Goal: Transaction & Acquisition: Purchase product/service

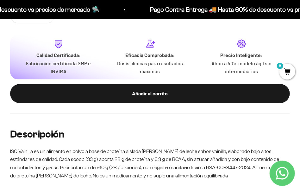
scroll to position [0, 903]
click at [170, 92] on div "Añadir al carrito" at bounding box center [150, 93] width 255 height 8
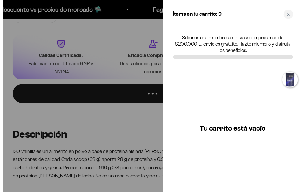
scroll to position [0, 917]
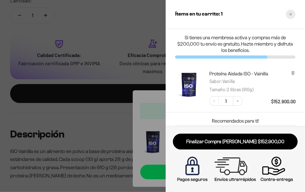
click at [290, 14] on icon "Close cart" at bounding box center [290, 14] width 3 height 3
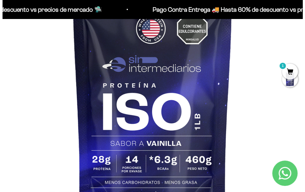
scroll to position [0, 0]
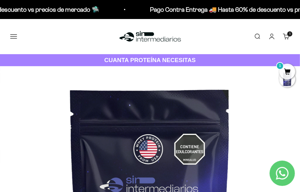
click at [13, 34] on button "Menú" at bounding box center [13, 36] width 7 height 7
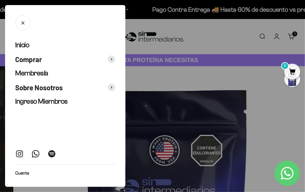
scroll to position [0, 917]
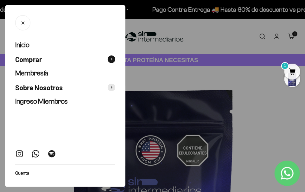
click at [29, 59] on span "Comprar" at bounding box center [28, 59] width 27 height 9
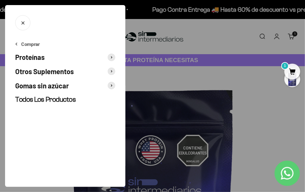
click at [51, 70] on span "Otros Suplementos" at bounding box center [44, 71] width 59 height 9
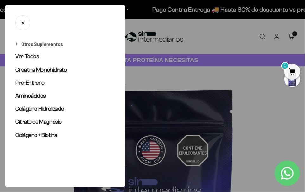
click at [47, 69] on span "Creatina Monohidrato" at bounding box center [41, 70] width 52 height 6
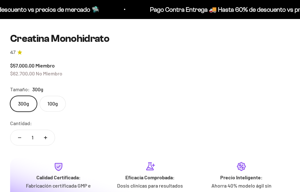
scroll to position [0, 2408]
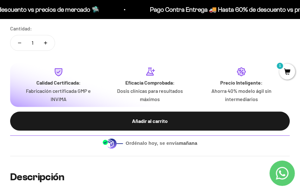
drag, startPoint x: 134, startPoint y: 120, endPoint x: 148, endPoint y: 121, distance: 14.3
click at [134, 120] on div "Añadir al carrito" at bounding box center [150, 121] width 255 height 8
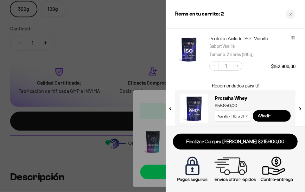
scroll to position [69, 0]
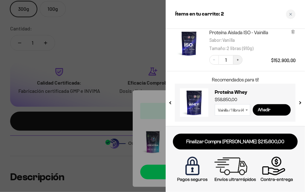
click at [238, 59] on icon "Increase quantity" at bounding box center [238, 60] width 4 height 4
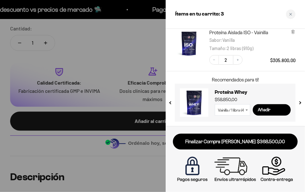
click at [300, 102] on button "next slide / item" at bounding box center [299, 101] width 5 height 38
click at [82, 44] on div at bounding box center [152, 96] width 305 height 192
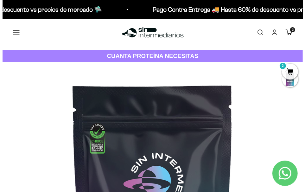
scroll to position [0, 0]
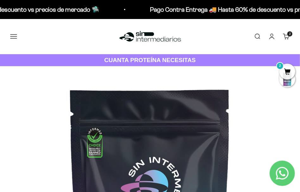
click at [16, 35] on button "Menú" at bounding box center [13, 36] width 7 height 7
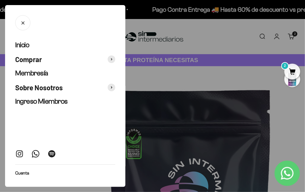
scroll to position [0, 2446]
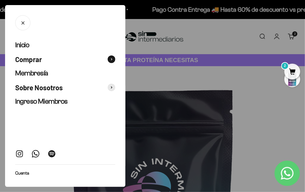
click at [40, 58] on span "Comprar" at bounding box center [28, 59] width 27 height 9
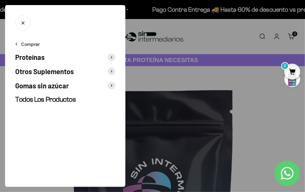
click at [45, 60] on button "Proteínas" at bounding box center [65, 57] width 100 height 9
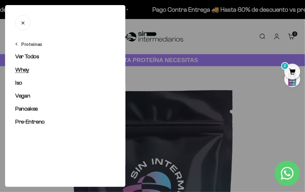
click at [22, 69] on span "Whey" at bounding box center [22, 70] width 14 height 6
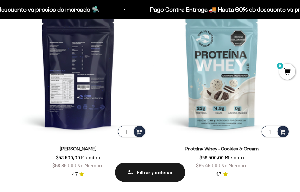
scroll to position [127, 0]
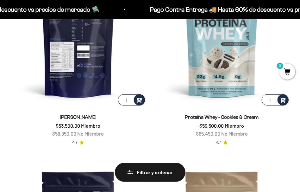
click at [68, 76] on img at bounding box center [78, 39] width 136 height 136
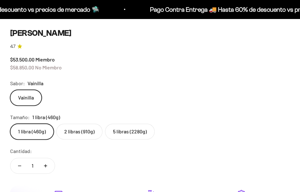
scroll to position [344, 0]
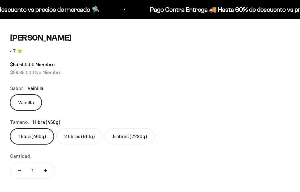
click at [135, 130] on label "5 libras (2280g)" at bounding box center [130, 137] width 50 height 16
click at [10, 129] on input "5 libras (2280g)" at bounding box center [10, 128] width 0 height 0
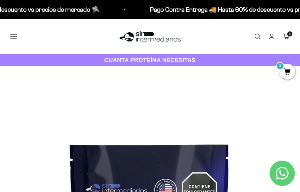
click at [14, 34] on button "Menú" at bounding box center [13, 36] width 7 height 7
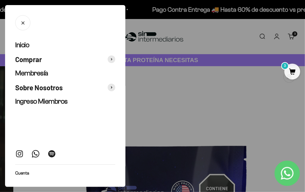
scroll to position [0, 917]
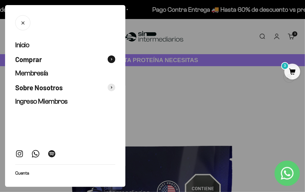
click at [40, 59] on span "Comprar" at bounding box center [28, 59] width 27 height 9
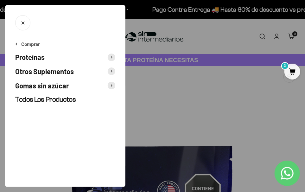
click at [39, 56] on span "Proteínas" at bounding box center [29, 57] width 29 height 9
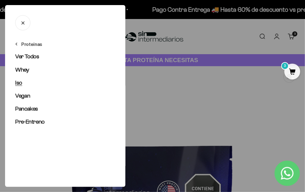
click at [22, 83] on span "Iso" at bounding box center [18, 82] width 7 height 6
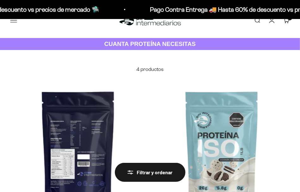
scroll to position [95, 0]
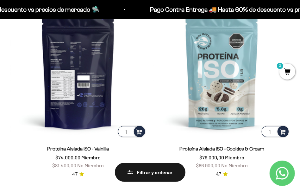
click at [66, 77] on img at bounding box center [78, 70] width 136 height 136
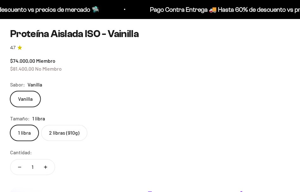
scroll to position [344, 0]
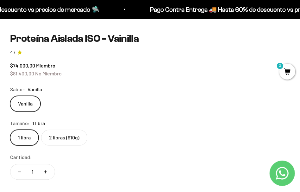
click at [63, 139] on label "2 libras (910g)" at bounding box center [64, 138] width 46 height 16
click at [10, 130] on input "2 libras (910g)" at bounding box center [10, 130] width 0 height 0
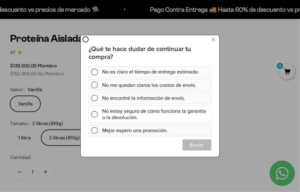
click at [186, 114] on div "No estoy seguro de cómo funciona la garantía o la devolución." at bounding box center [155, 114] width 107 height 18
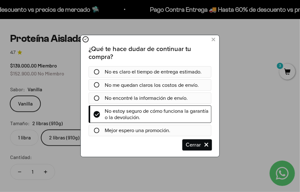
click at [201, 145] on span "Cerrar" at bounding box center [197, 144] width 28 height 11
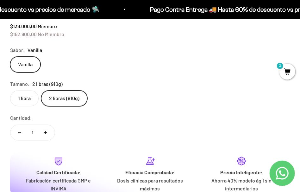
scroll to position [407, 0]
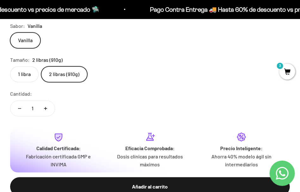
click at [27, 76] on label "1 libra" at bounding box center [24, 75] width 29 height 16
click at [10, 67] on input "1 libra" at bounding box center [10, 66] width 0 height 0
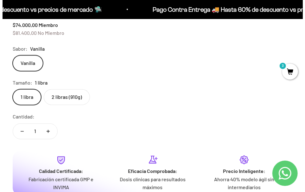
scroll to position [312, 0]
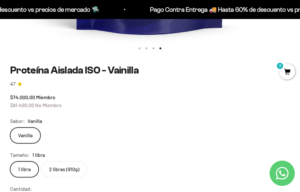
click at [288, 74] on span "3" at bounding box center [288, 72] width 16 height 16
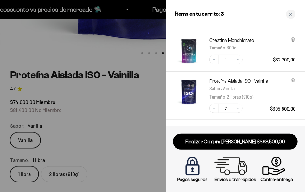
scroll to position [32, 0]
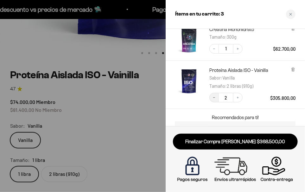
click at [217, 99] on button "Decrease quantity" at bounding box center [214, 98] width 10 height 10
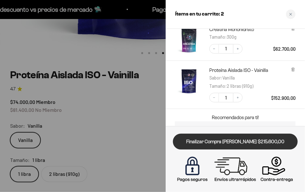
click at [264, 143] on link "Finalizar Compra [PERSON_NAME] $215.600,00" at bounding box center [235, 142] width 125 height 16
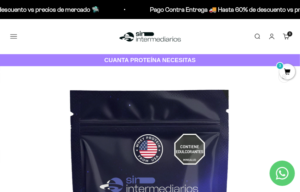
click at [14, 39] on button "Menú" at bounding box center [13, 36] width 7 height 7
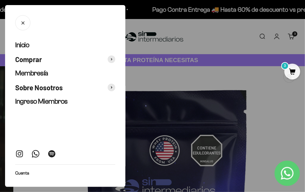
scroll to position [0, 917]
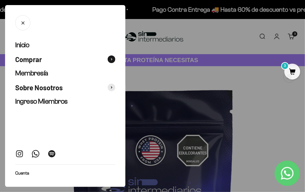
click at [36, 61] on span "Comprar" at bounding box center [28, 59] width 27 height 9
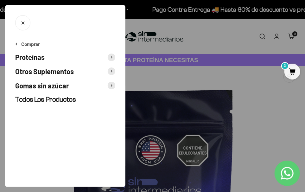
click at [40, 57] on span "Proteínas" at bounding box center [29, 57] width 29 height 9
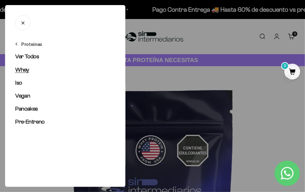
click at [25, 70] on span "Whey" at bounding box center [22, 70] width 14 height 6
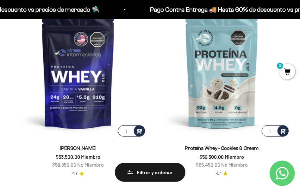
scroll to position [95, 0]
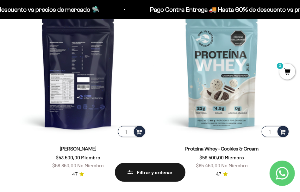
click at [79, 83] on img at bounding box center [78, 70] width 136 height 136
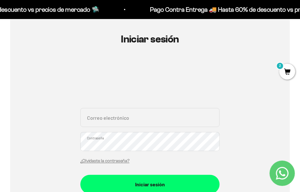
scroll to position [63, 0]
click at [187, 116] on input "Correo electrónico" at bounding box center [149, 117] width 139 height 19
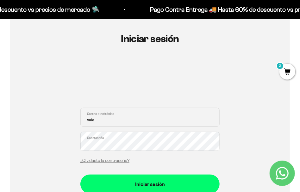
type input "[EMAIL_ADDRESS][DOMAIN_NAME]"
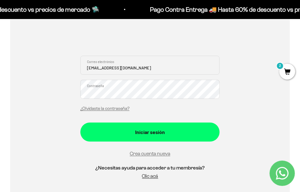
scroll to position [127, 0]
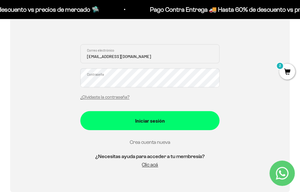
click at [154, 142] on link "Crea cuenta nueva" at bounding box center [150, 141] width 41 height 5
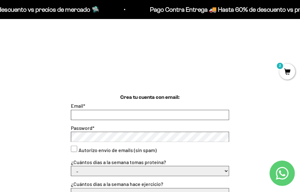
scroll to position [95, 0]
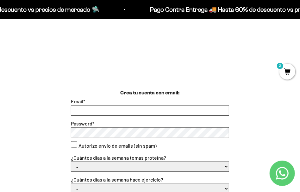
click at [176, 114] on input "Email *" at bounding box center [150, 111] width 158 height 10
type input "vale_sg@hotmail.com"
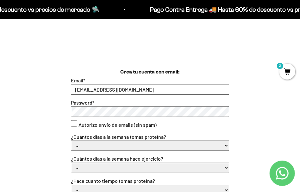
scroll to position [127, 0]
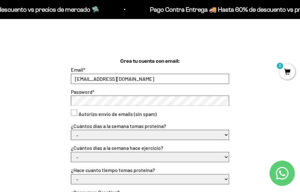
click at [208, 138] on select "- 1 o 2 3 a 5 6 o 7" at bounding box center [150, 135] width 158 height 10
select select "6 o 7"
click at [71, 130] on select "- 1 o 2 3 a 5 6 o 7" at bounding box center [150, 135] width 158 height 10
click at [183, 157] on select "- No hago 1 a 2 días 3 a 5 días 6 o 7 días" at bounding box center [150, 157] width 158 height 10
click at [263, 130] on div "Crea tu cuenta con email: Email * vale_sg@hotmail.com Password * Autorizo envío…" at bounding box center [150, 176] width 280 height 238
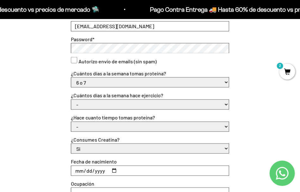
scroll to position [190, 0]
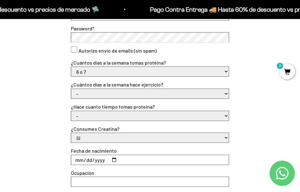
click at [226, 93] on select "- No hago 1 a 2 días 3 a 5 días 6 o 7 días" at bounding box center [150, 94] width 158 height 10
select select "3 a 5 días"
click at [71, 89] on select "- No hago 1 a 2 días 3 a 5 días 6 o 7 días" at bounding box center [150, 94] width 158 height 10
click at [226, 116] on select "- Apenas estoy empezando Menos de 6 meses Más de 6 meses Hace más de un año" at bounding box center [150, 116] width 158 height 10
select select "Menos de 6 meses"
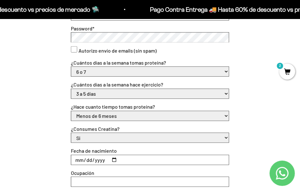
click at [71, 111] on select "- Apenas estoy empezando Menos de 6 meses Más de 6 meses Hace más de un año" at bounding box center [150, 116] width 158 height 10
click at [168, 139] on select "Si No" at bounding box center [150, 138] width 158 height 10
select select "No"
click at [71, 133] on select "Si No" at bounding box center [150, 138] width 158 height 10
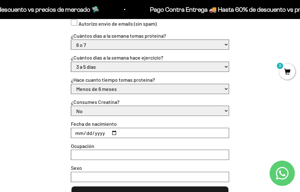
scroll to position [253, 0]
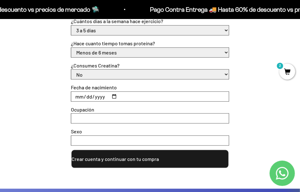
click at [115, 98] on input "Fecha de nacimiento" at bounding box center [150, 97] width 158 height 10
click at [98, 97] on input "2025-03-05" at bounding box center [150, 97] width 158 height 10
type input "1993-03-05"
click at [102, 118] on input "Ocupación" at bounding box center [150, 119] width 158 height 10
type input "trabajo"
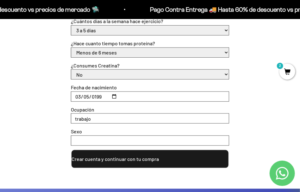
click at [94, 140] on input "Sexo" at bounding box center [150, 141] width 158 height 10
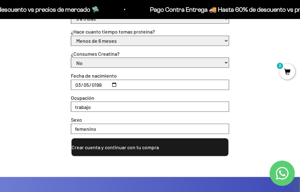
scroll to position [285, 0]
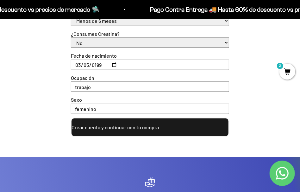
type input "femenino"
click at [111, 128] on button "Crear cuenta y continuar con tu compra" at bounding box center [150, 127] width 158 height 19
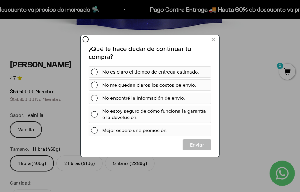
scroll to position [0, 1505]
click at [215, 39] on button at bounding box center [213, 40] width 12 height 10
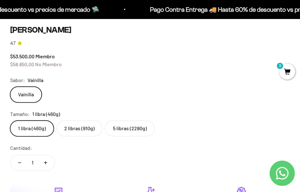
scroll to position [348, 0]
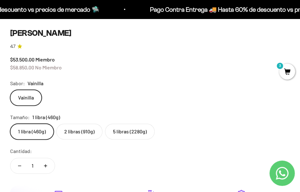
click at [139, 132] on label "5 libras (2280g)" at bounding box center [130, 132] width 50 height 16
click at [10, 124] on input "5 libras (2280g)" at bounding box center [10, 124] width 0 height 0
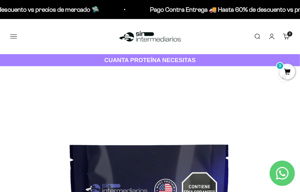
click at [14, 36] on button "Menú" at bounding box center [13, 36] width 7 height 7
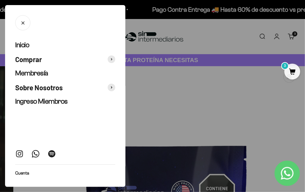
scroll to position [0, 917]
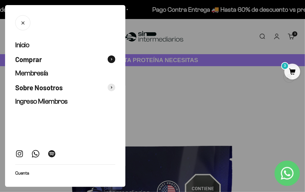
click at [37, 60] on span "Comprar" at bounding box center [28, 59] width 27 height 9
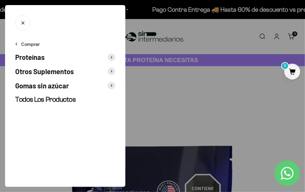
click at [45, 72] on span "Otros Suplementos" at bounding box center [44, 71] width 59 height 9
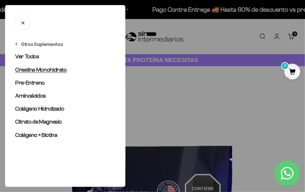
click at [44, 70] on span "Creatina Monohidrato" at bounding box center [41, 70] width 52 height 6
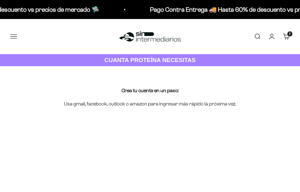
select select "6 o 7"
select select "3 a 5 días"
select select "Menos de 6 meses"
select select "No"
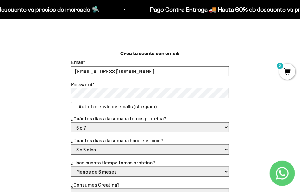
scroll to position [127, 0]
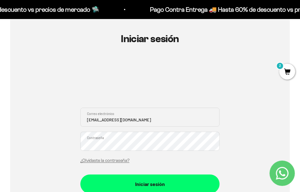
scroll to position [63, 0]
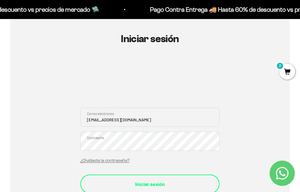
click at [166, 185] on div "Iniciar sesión" at bounding box center [150, 184] width 114 height 8
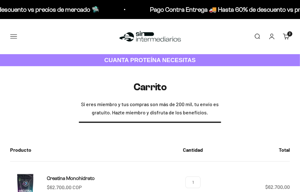
click at [287, 37] on link "Carrito 2 artículos 2" at bounding box center [286, 36] width 7 height 7
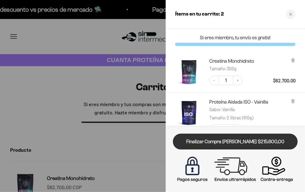
click at [221, 139] on link "Finalizar Compra [PERSON_NAME] $215.600,00" at bounding box center [235, 142] width 125 height 16
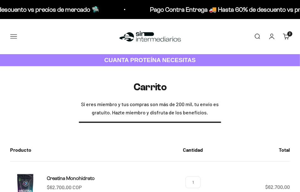
scroll to position [95, 0]
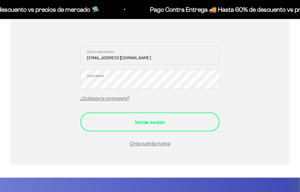
scroll to position [158, 0]
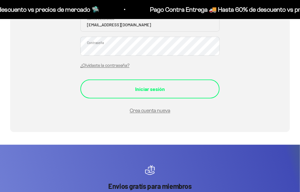
click at [155, 90] on div "Iniciar sesión" at bounding box center [150, 89] width 114 height 8
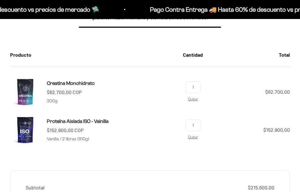
scroll to position [95, 0]
click at [87, 83] on span "Creatina Monohidrato" at bounding box center [71, 82] width 48 height 5
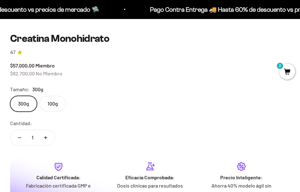
scroll to position [0, 2408]
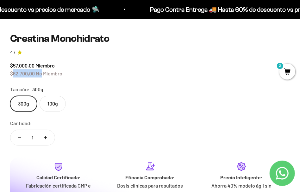
drag, startPoint x: 14, startPoint y: 73, endPoint x: 41, endPoint y: 73, distance: 27.6
click at [41, 73] on span "$62.700,00 No Miembro" at bounding box center [36, 73] width 52 height 6
drag, startPoint x: 13, startPoint y: 65, endPoint x: 30, endPoint y: 64, distance: 17.1
click at [30, 64] on span "$57.000,00" at bounding box center [22, 65] width 24 height 6
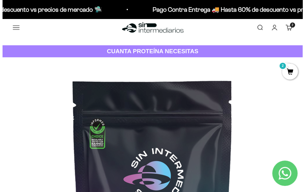
scroll to position [0, 0]
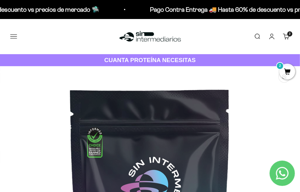
click at [15, 38] on button "Menú" at bounding box center [13, 36] width 7 height 7
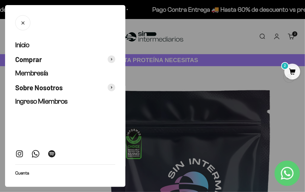
scroll to position [0, 2446]
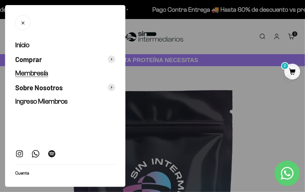
click at [42, 74] on span "Membresía" at bounding box center [31, 73] width 33 height 8
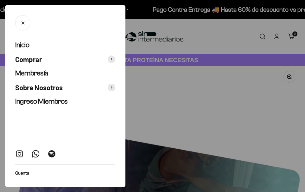
click at [39, 60] on span "Comprar" at bounding box center [28, 59] width 27 height 9
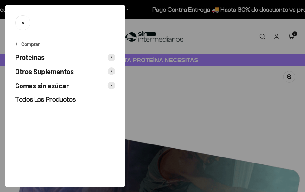
click at [39, 59] on span "Proteínas" at bounding box center [29, 57] width 29 height 9
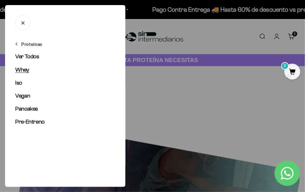
click at [22, 70] on span "Whey" at bounding box center [22, 70] width 14 height 6
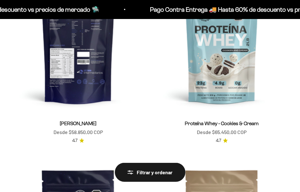
scroll to position [127, 0]
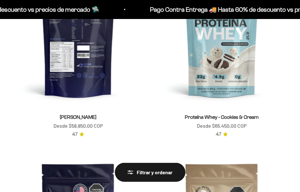
click at [82, 77] on img at bounding box center [78, 39] width 136 height 136
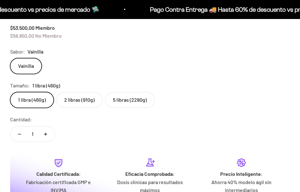
scroll to position [0, 1505]
click at [124, 102] on label "5 libras (2280g)" at bounding box center [130, 100] width 50 height 16
click at [10, 92] on input "5 libras (2280g)" at bounding box center [10, 92] width 0 height 0
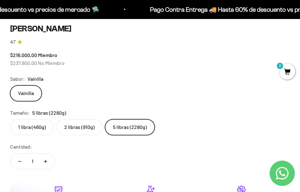
scroll to position [342, 0]
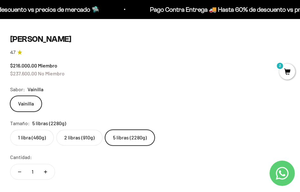
click at [83, 138] on label "2 libras (910g)" at bounding box center [79, 138] width 46 height 16
click at [10, 130] on input "2 libras (910g)" at bounding box center [10, 130] width 0 height 0
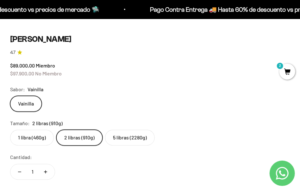
click at [124, 138] on label "5 libras (2280g)" at bounding box center [130, 138] width 50 height 16
click at [10, 130] on input "5 libras (2280g)" at bounding box center [10, 130] width 0 height 0
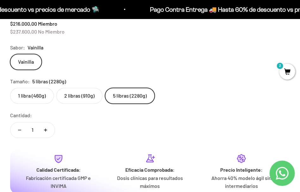
scroll to position [311, 0]
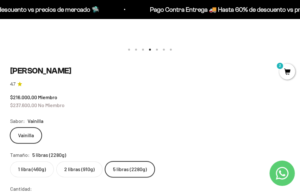
click at [149, 9] on p "Pago Contra Entrega 🚚 Hasta 60% de descuento vs precios de mercado 🛸" at bounding box center [253, 9] width 209 height 10
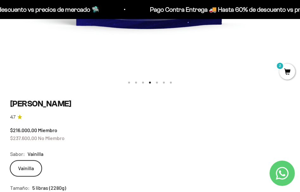
click at [149, 9] on p "Pago Contra Entrega 🚚 Hasta 60% de descuento vs precios de mercado 🛸" at bounding box center [253, 9] width 209 height 10
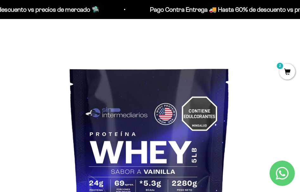
scroll to position [0, 0]
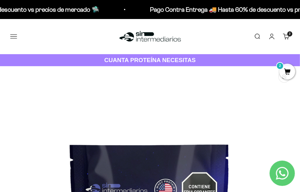
click at [156, 38] on img at bounding box center [150, 37] width 65 height 14
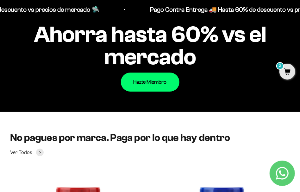
scroll to position [770, 0]
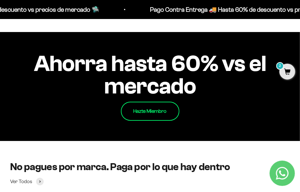
click at [161, 114] on link "Hazte Miembro" at bounding box center [150, 111] width 59 height 19
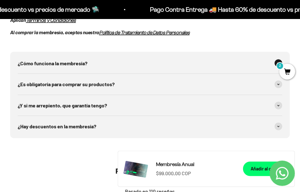
scroll to position [692, 0]
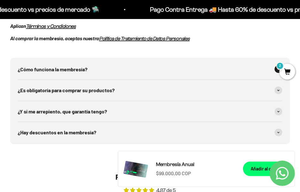
click at [148, 69] on div "¿Cómo funciona la membresía?" at bounding box center [150, 69] width 265 height 21
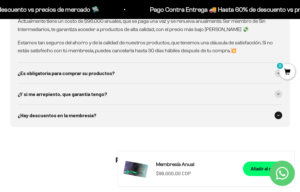
scroll to position [787, 0]
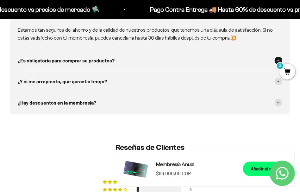
click at [99, 62] on span "¿Es obligatoría para comprar su productos?" at bounding box center [66, 60] width 97 height 8
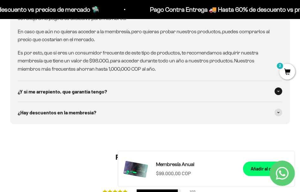
scroll to position [850, 0]
click at [85, 92] on span "¿Y si me arrepiento, que garantía tengo?" at bounding box center [62, 91] width 89 height 8
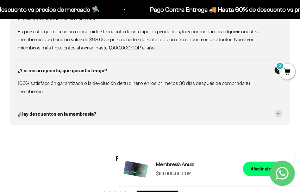
scroll to position [882, 0]
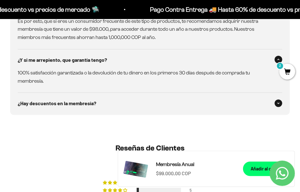
click at [76, 99] on span "¿Hay descuentos en la membresía?" at bounding box center [57, 103] width 79 height 8
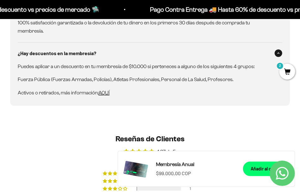
scroll to position [945, 0]
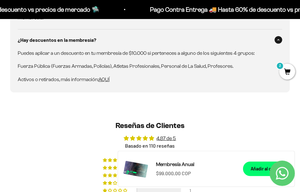
click at [105, 77] on span "AQUÍ" at bounding box center [104, 79] width 11 height 5
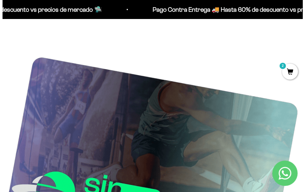
scroll to position [1, 0]
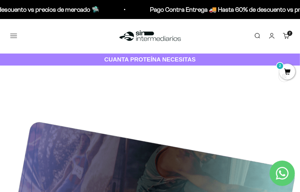
click at [14, 36] on button "Menú" at bounding box center [13, 35] width 7 height 7
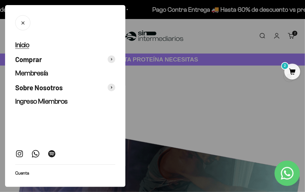
click at [24, 44] on span "Inicio" at bounding box center [22, 45] width 14 height 8
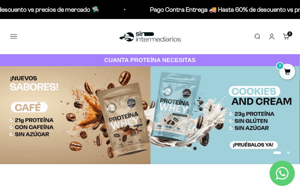
click at [10, 35] on button "Menú" at bounding box center [13, 36] width 7 height 7
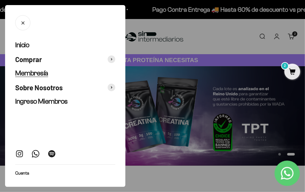
click at [41, 71] on span "Membresía" at bounding box center [31, 73] width 33 height 8
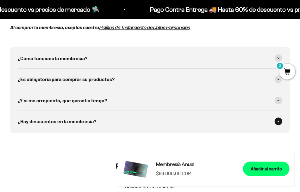
scroll to position [698, 0]
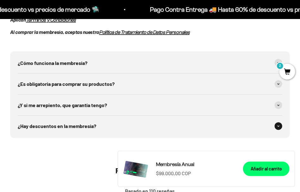
click at [83, 122] on span "¿Hay descuentos en la membresía?" at bounding box center [57, 126] width 79 height 8
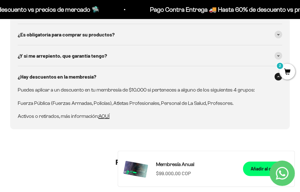
scroll to position [793, 0]
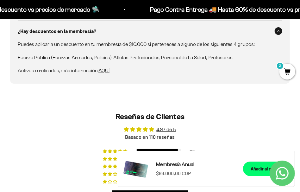
click at [104, 70] on span "AQUÍ" at bounding box center [104, 70] width 11 height 5
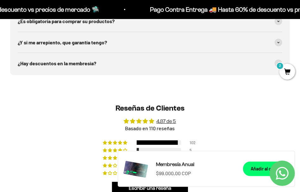
scroll to position [762, 0]
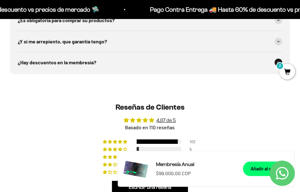
click at [84, 59] on span "¿Hay descuentos en la membresía?" at bounding box center [57, 62] width 79 height 8
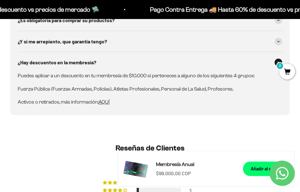
click at [105, 103] on span "AQUÍ" at bounding box center [104, 101] width 11 height 5
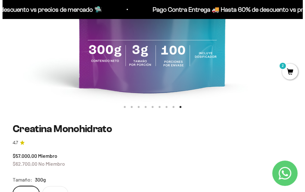
scroll to position [285, 0]
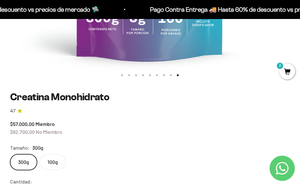
click at [288, 72] on span "2" at bounding box center [288, 72] width 16 height 16
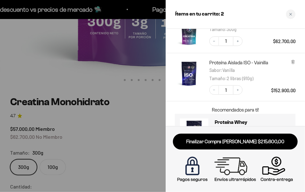
scroll to position [6, 0]
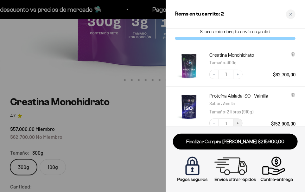
click at [240, 121] on button "Increase quantity" at bounding box center [238, 123] width 10 height 10
click at [213, 123] on icon "Decrease quantity" at bounding box center [214, 123] width 4 height 4
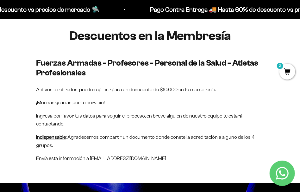
scroll to position [63, 0]
